Goal: Find specific page/section: Find specific page/section

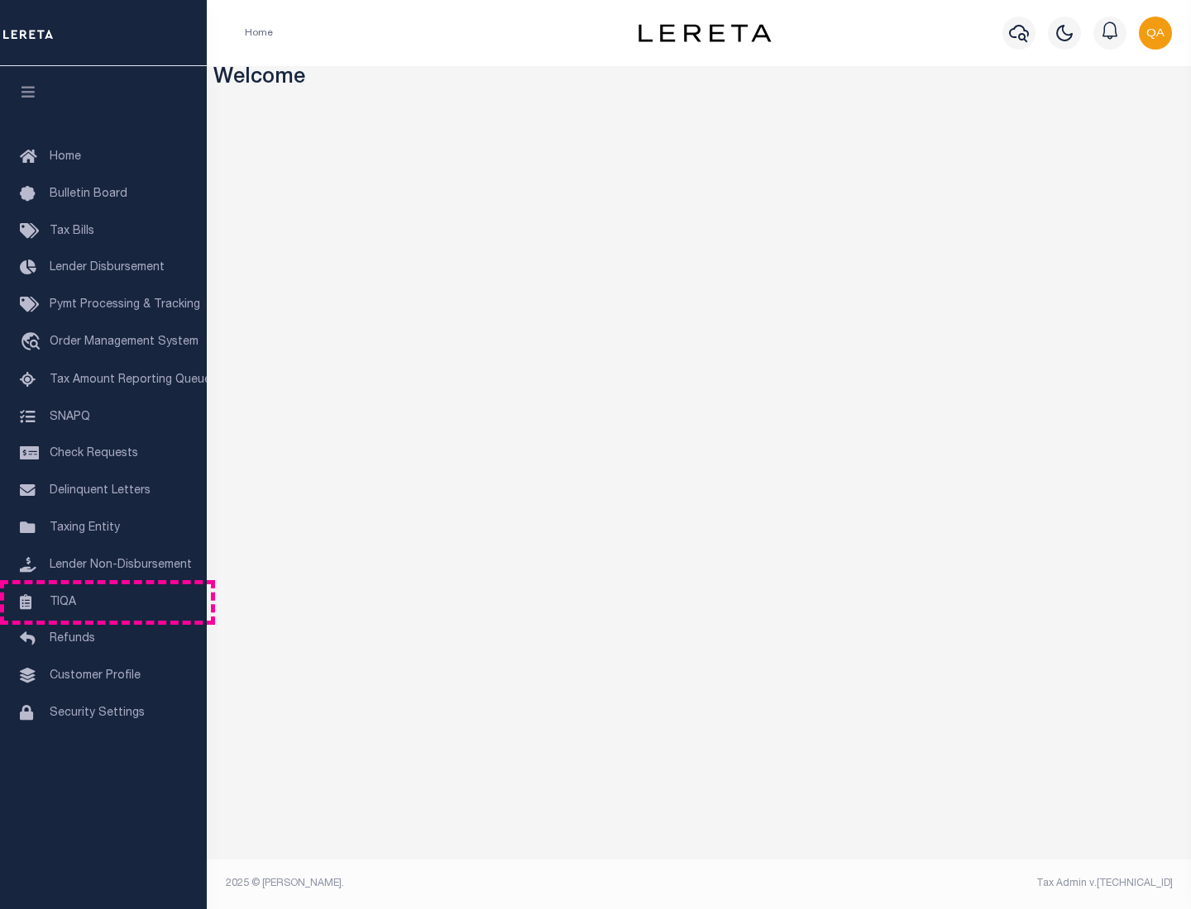
click at [103, 602] on link "TIQA" at bounding box center [103, 603] width 207 height 37
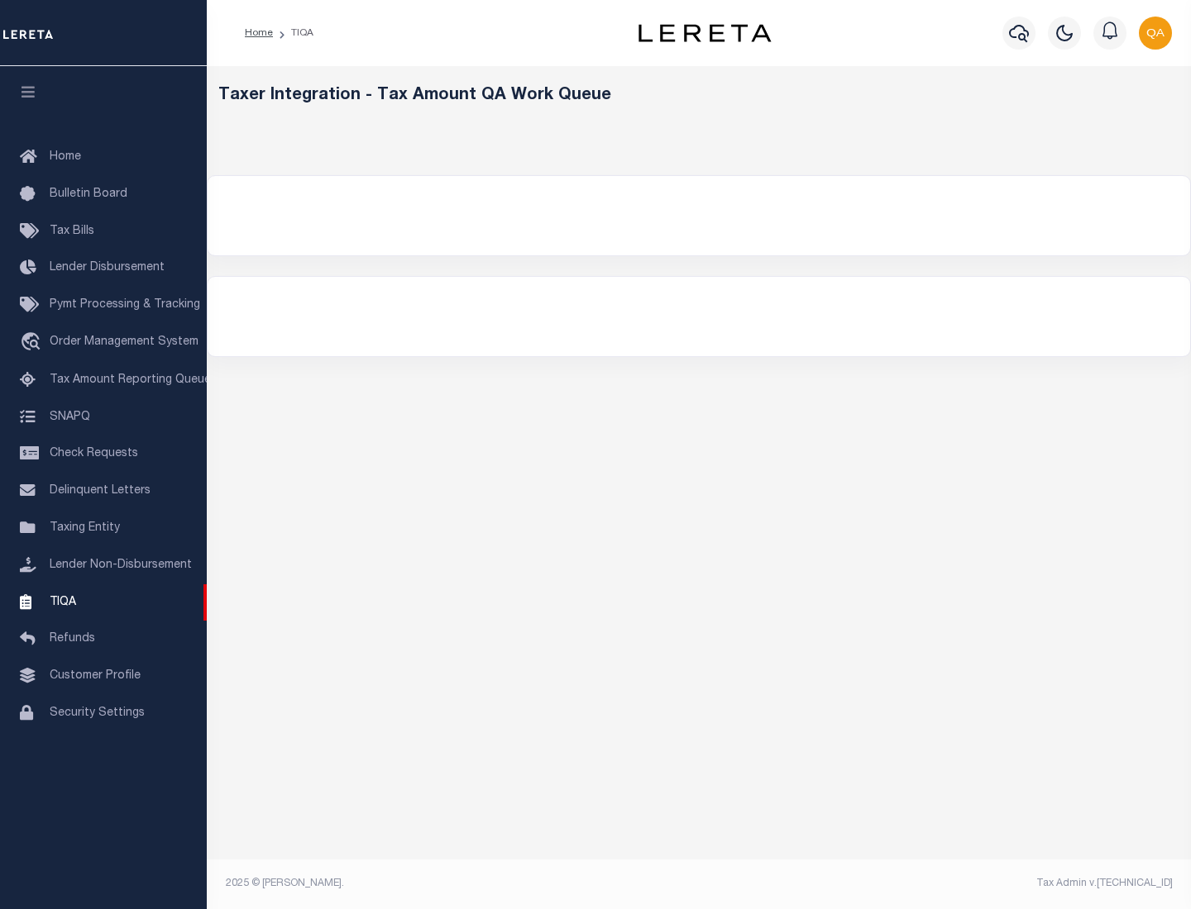
select select "200"
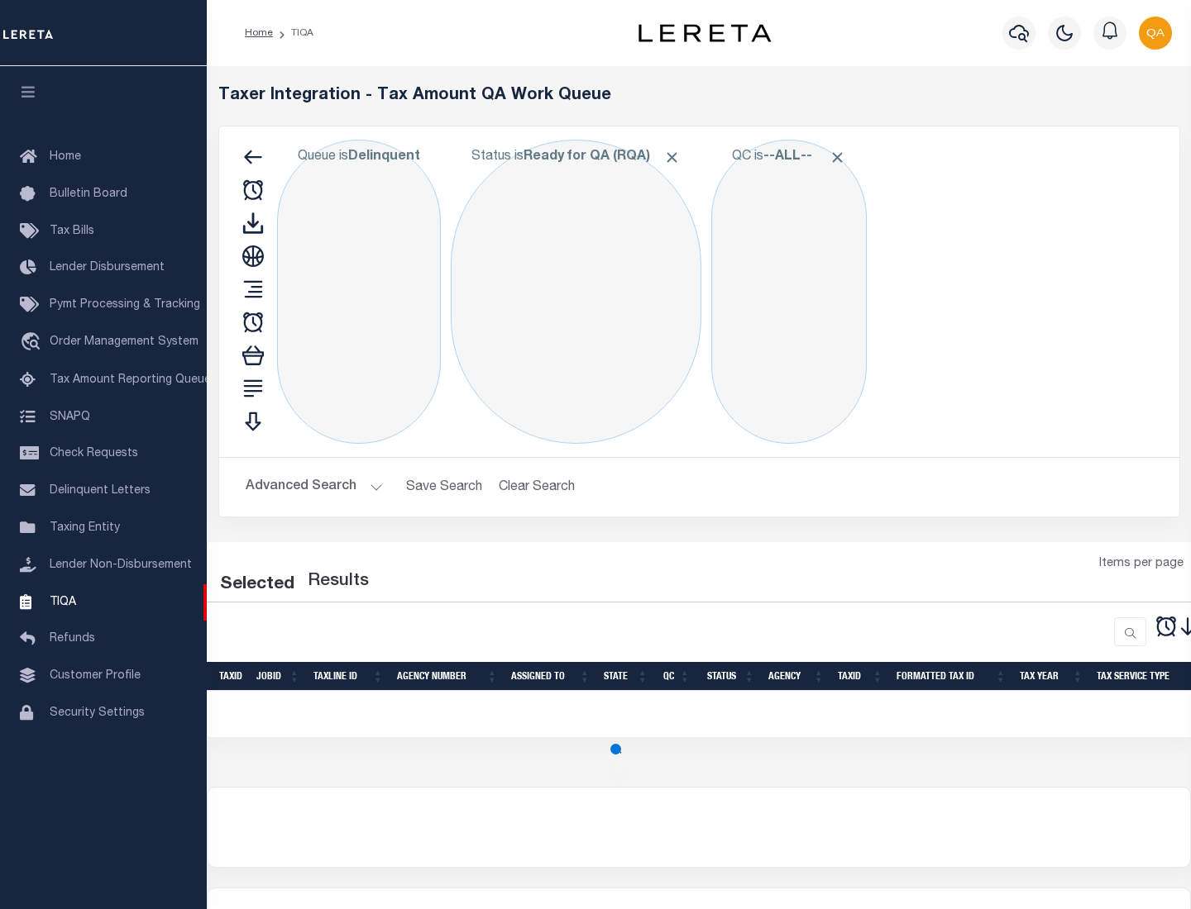
select select "200"
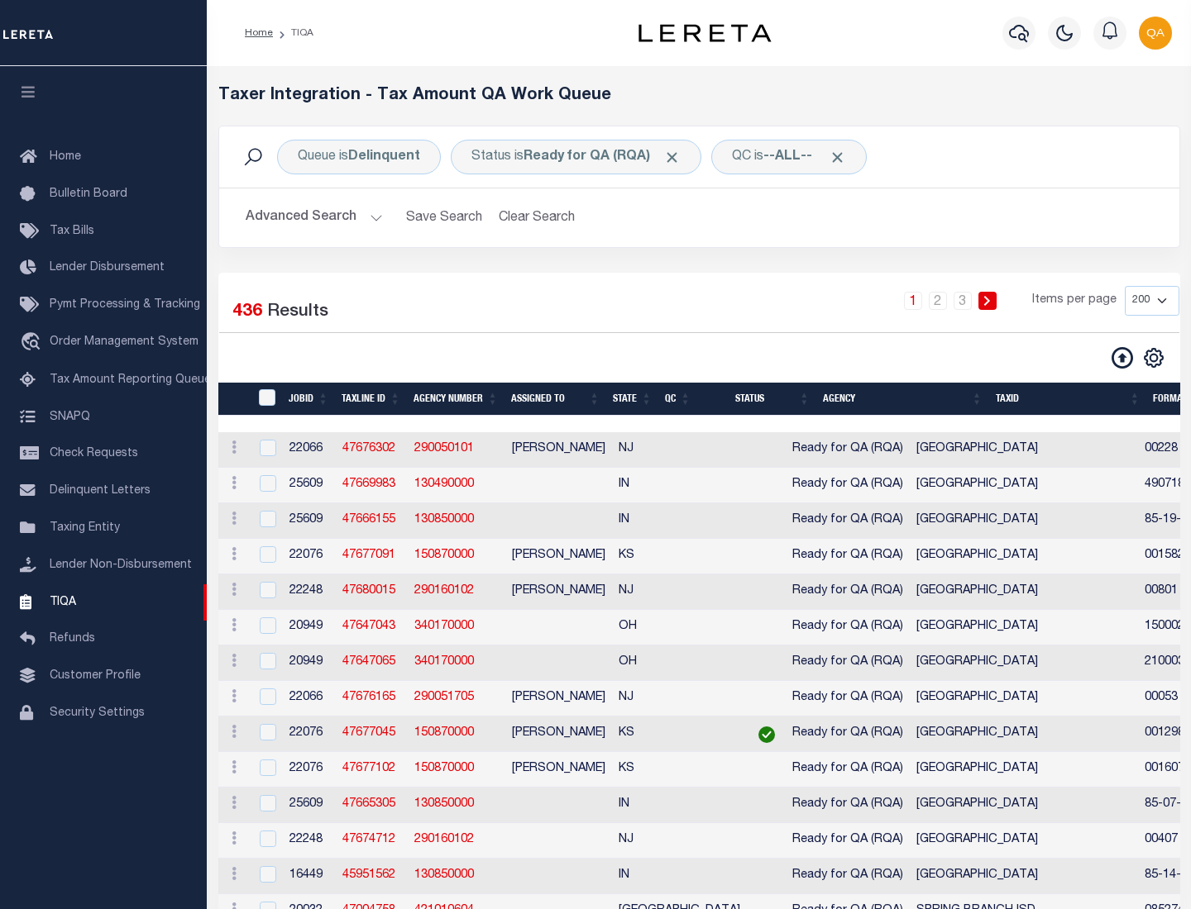
click at [677, 157] on span "Click to Remove" at bounding box center [671, 157] width 17 height 17
